Goal: Connect with others: Connect with other users

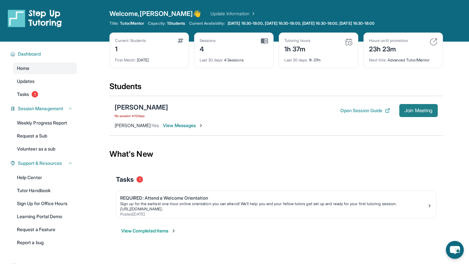
click at [427, 113] on span "Join Meeting" at bounding box center [418, 111] width 28 height 4
click at [133, 126] on span "[PERSON_NAME] :" at bounding box center [133, 126] width 37 height 6
click at [143, 112] on div "[PERSON_NAME] No session [DATE]" at bounding box center [141, 111] width 53 height 16
click at [147, 106] on div "[PERSON_NAME]" at bounding box center [141, 107] width 53 height 9
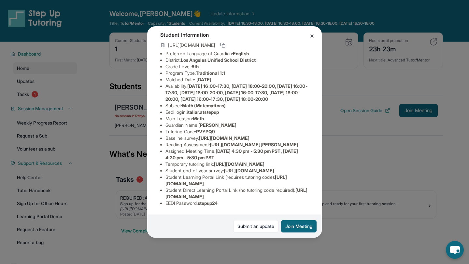
scroll to position [114, 0]
click at [310, 38] on img at bounding box center [311, 36] width 5 height 5
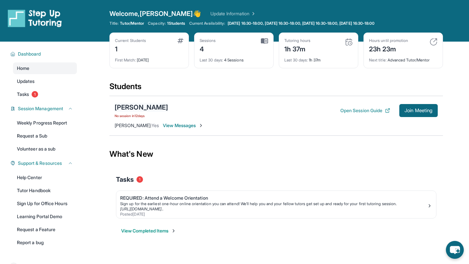
click at [145, 110] on div "[PERSON_NAME]" at bounding box center [141, 107] width 53 height 9
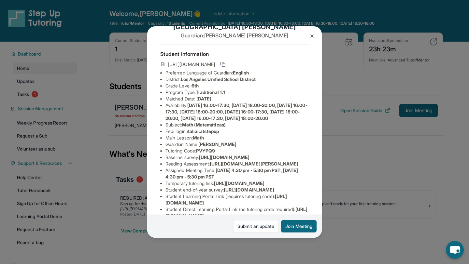
scroll to position [18, 0]
